Goal: Task Accomplishment & Management: Manage account settings

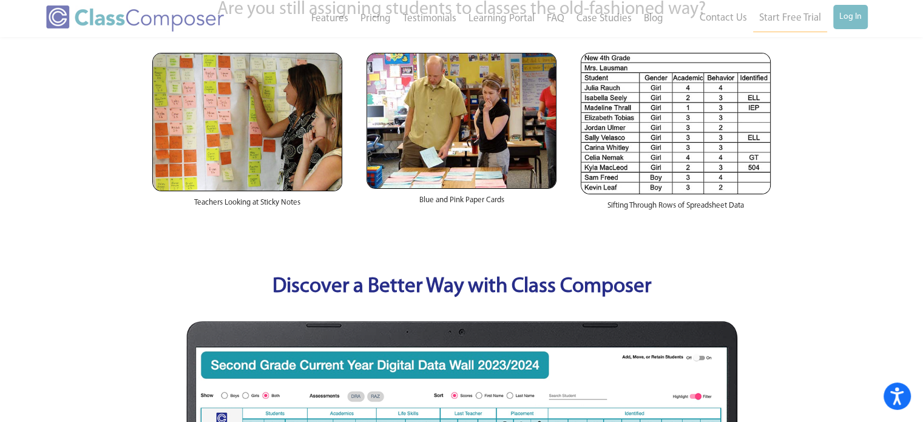
scroll to position [336, 0]
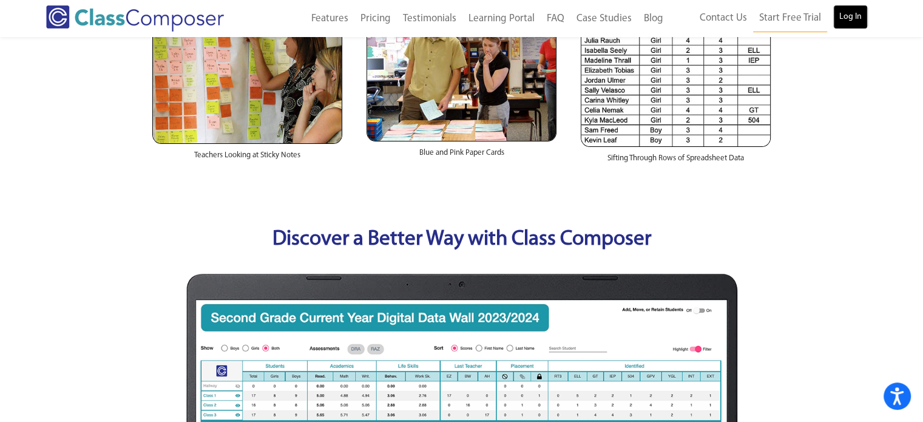
click at [853, 19] on link "Log In" at bounding box center [850, 17] width 35 height 24
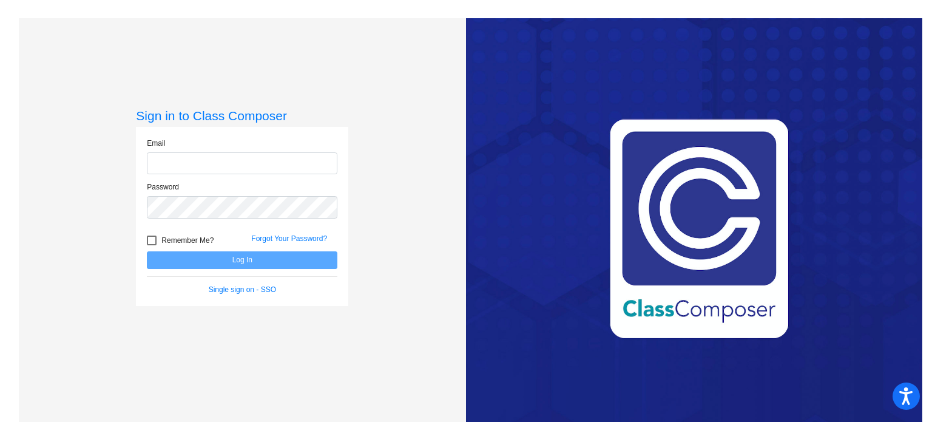
type input "[EMAIL_ADDRESS][DOMAIN_NAME]"
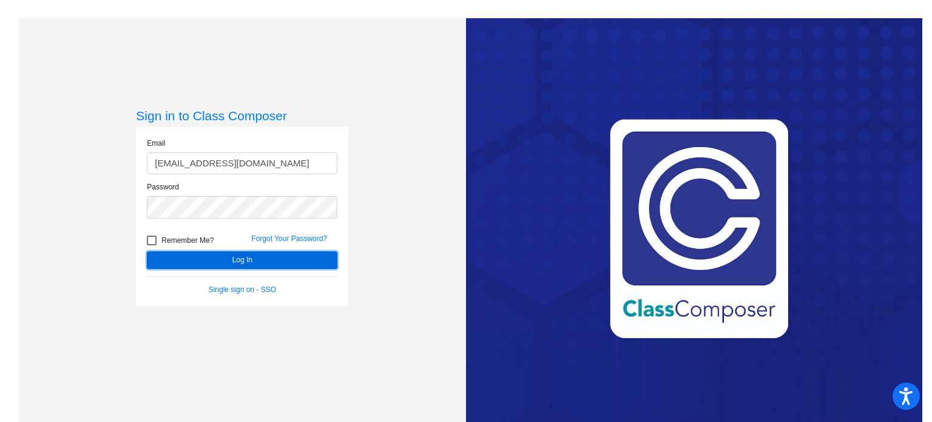
click at [254, 259] on button "Log In" at bounding box center [242, 260] width 191 height 18
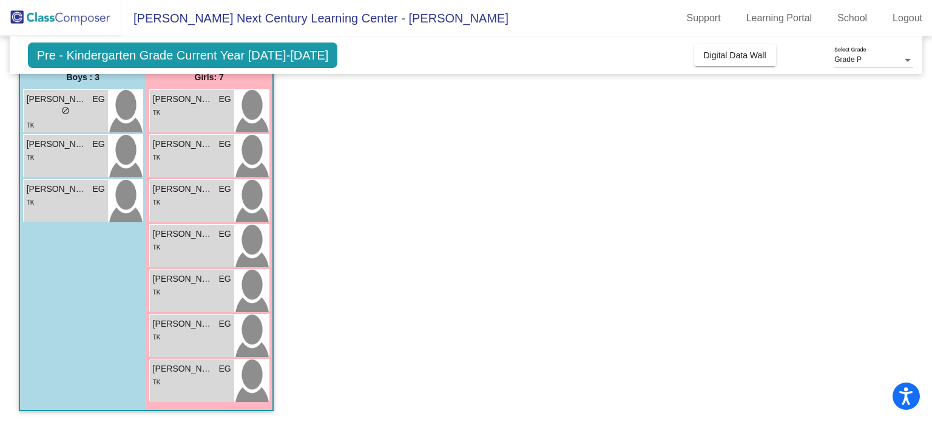
scroll to position [100, 0]
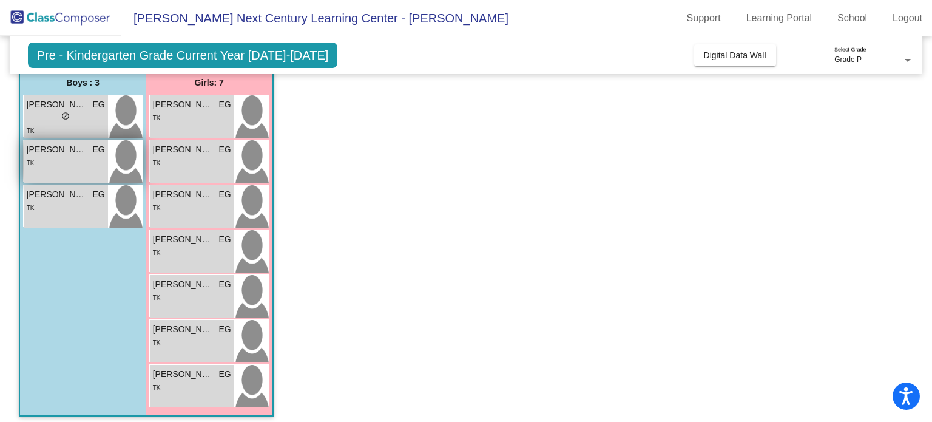
click at [67, 153] on span "[PERSON_NAME]" at bounding box center [57, 149] width 61 height 13
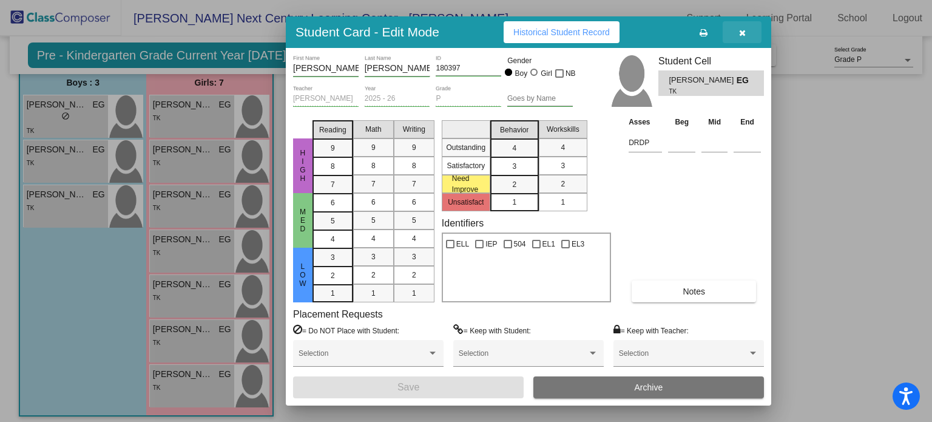
click at [748, 32] on button "button" at bounding box center [742, 32] width 39 height 22
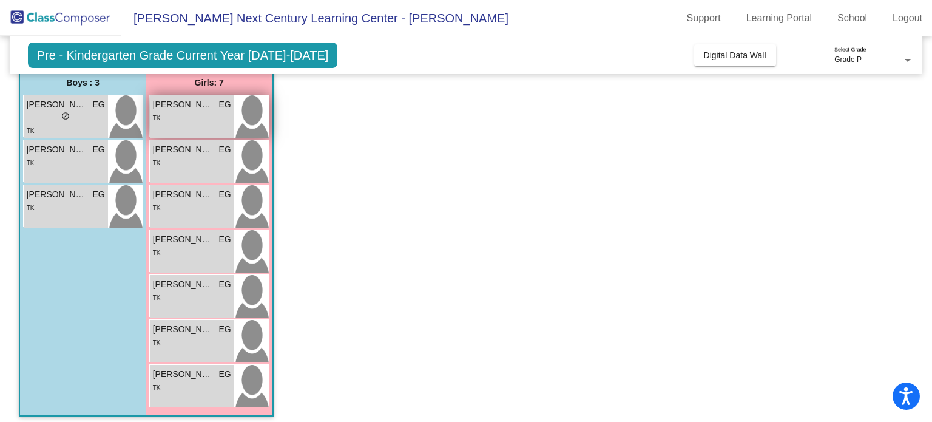
click at [178, 115] on div "TK" at bounding box center [192, 117] width 78 height 13
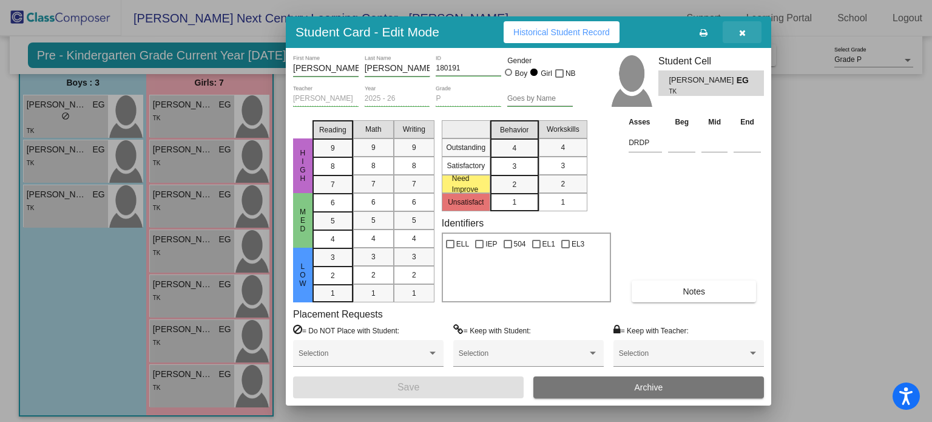
click at [740, 33] on icon "button" at bounding box center [742, 33] width 7 height 8
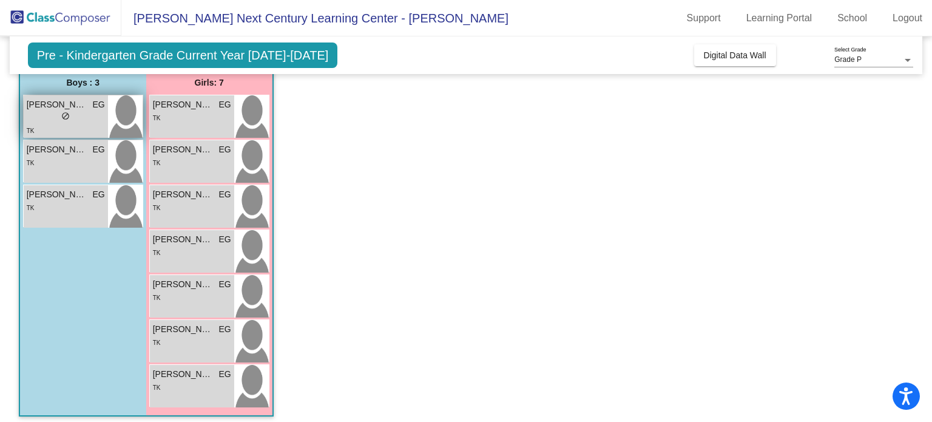
click at [55, 128] on div "TK" at bounding box center [66, 130] width 78 height 13
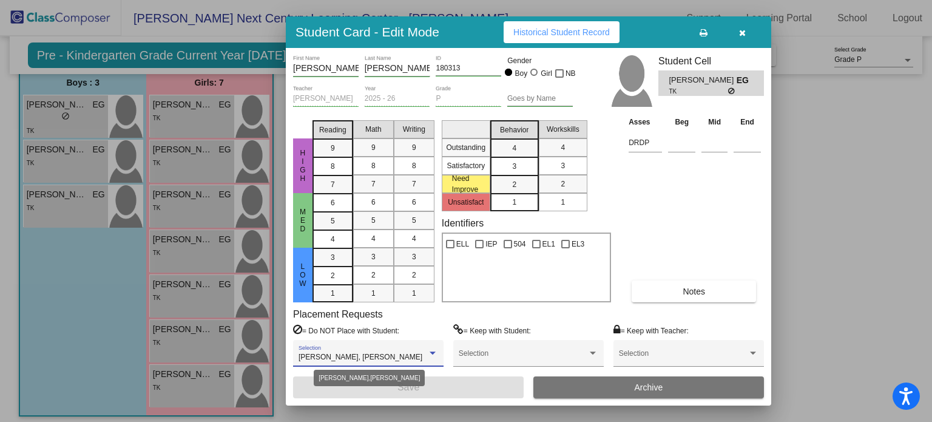
click at [435, 350] on div at bounding box center [432, 353] width 11 height 8
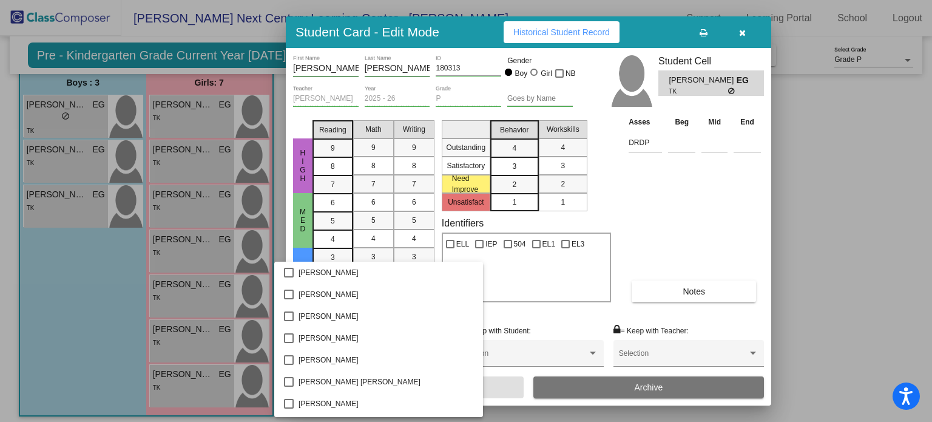
scroll to position [221, 0]
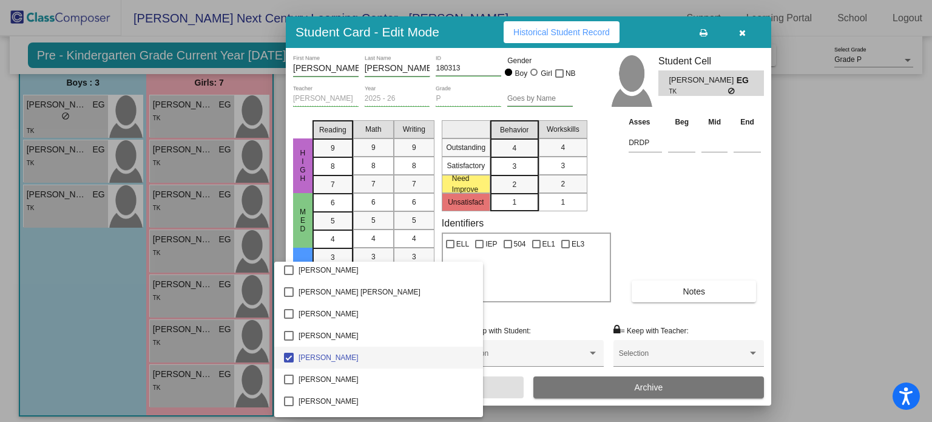
click at [644, 200] on div at bounding box center [466, 211] width 932 height 422
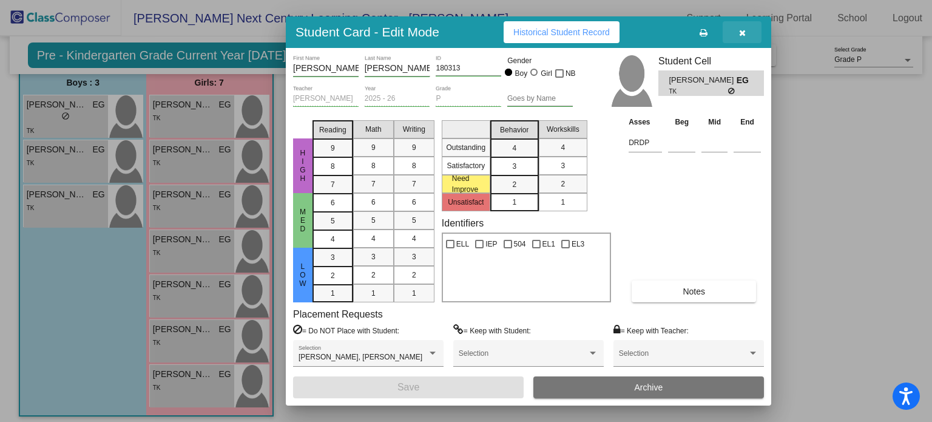
click at [745, 31] on icon "button" at bounding box center [742, 33] width 7 height 8
